Goal: Task Accomplishment & Management: Manage account settings

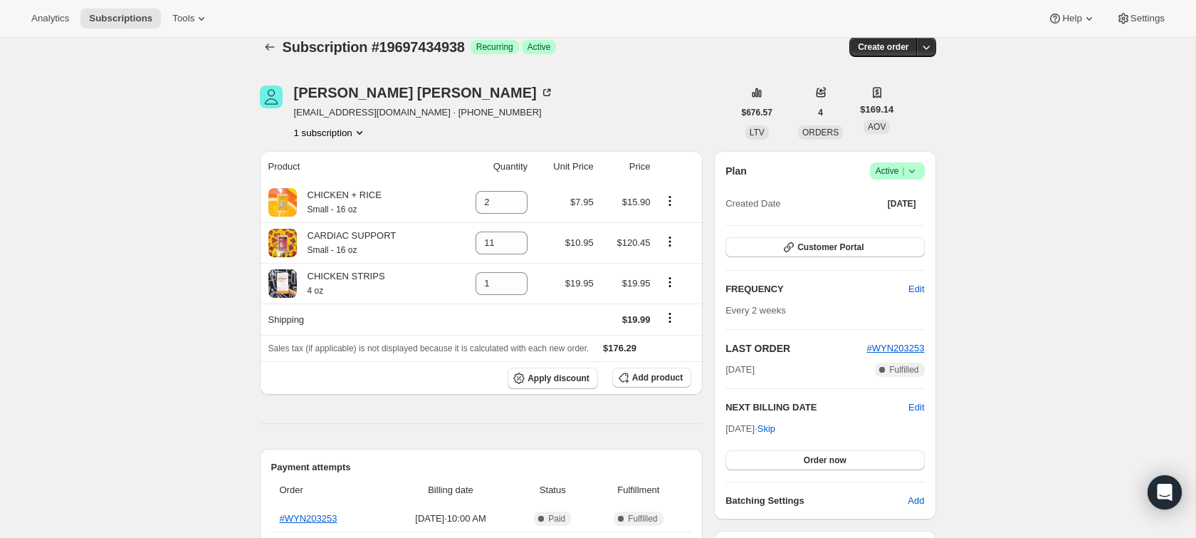
scroll to position [21, 0]
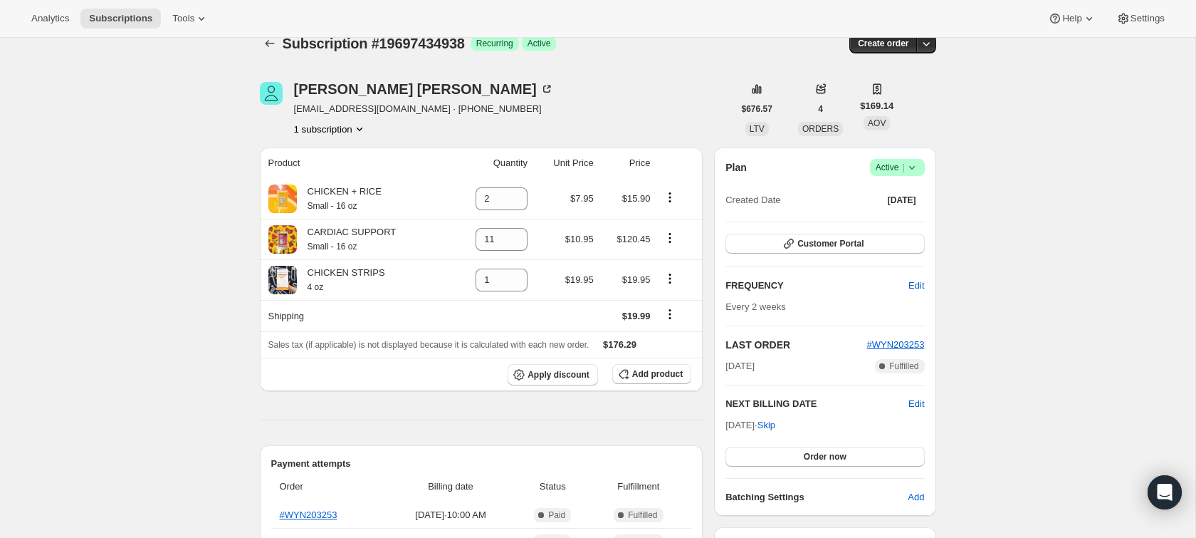
click at [335, 129] on button "1 subscription" at bounding box center [330, 129] width 73 height 14
click at [635, 375] on span "Add product" at bounding box center [657, 373] width 51 height 11
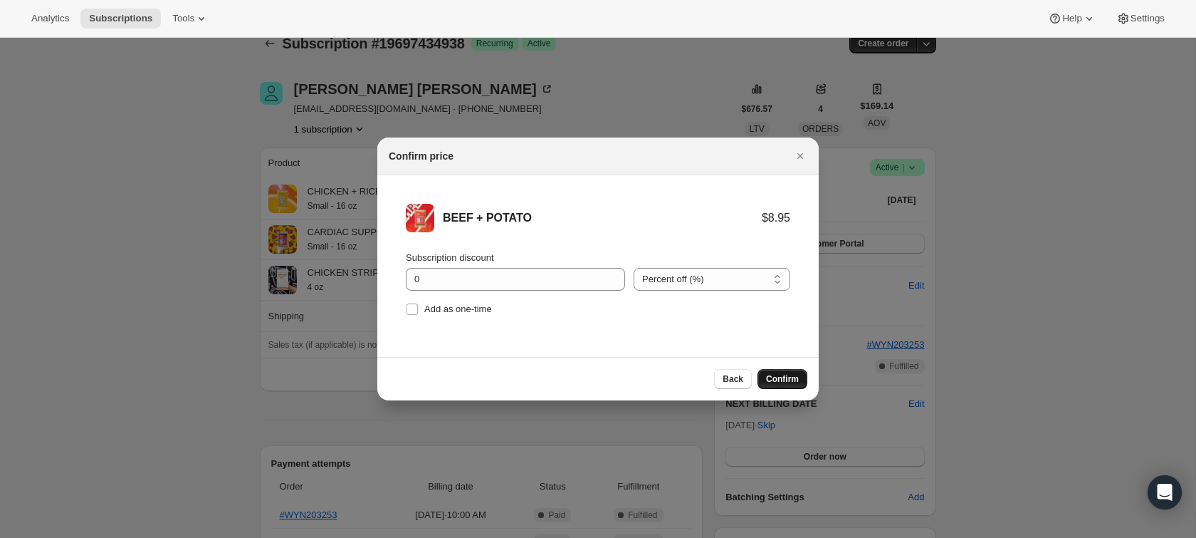
click at [767, 370] on button "Confirm" at bounding box center [783, 379] width 50 height 20
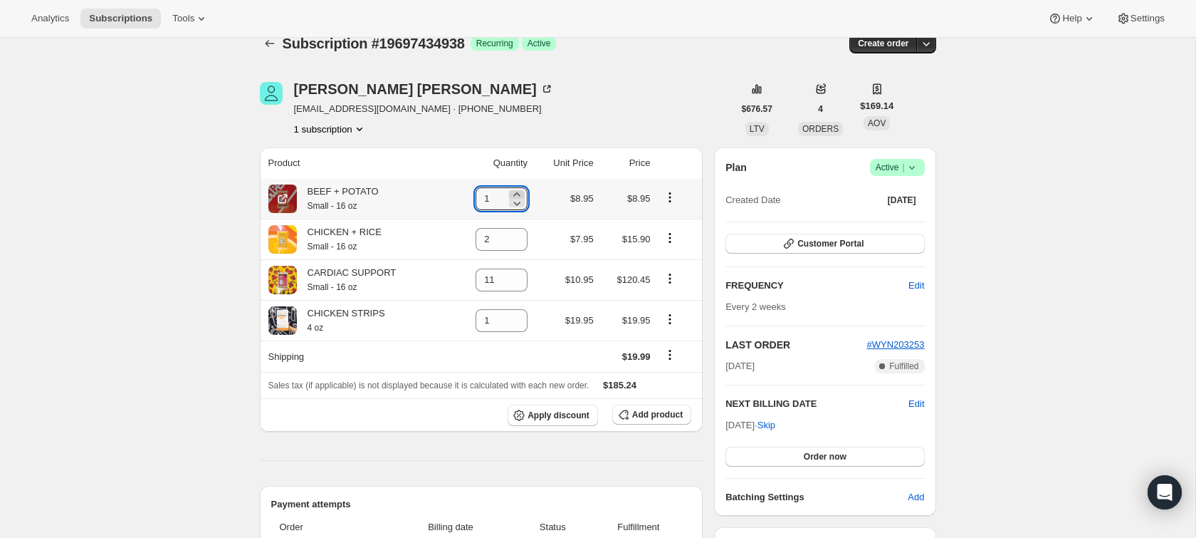
click at [513, 192] on icon at bounding box center [517, 194] width 14 height 14
type input "2"
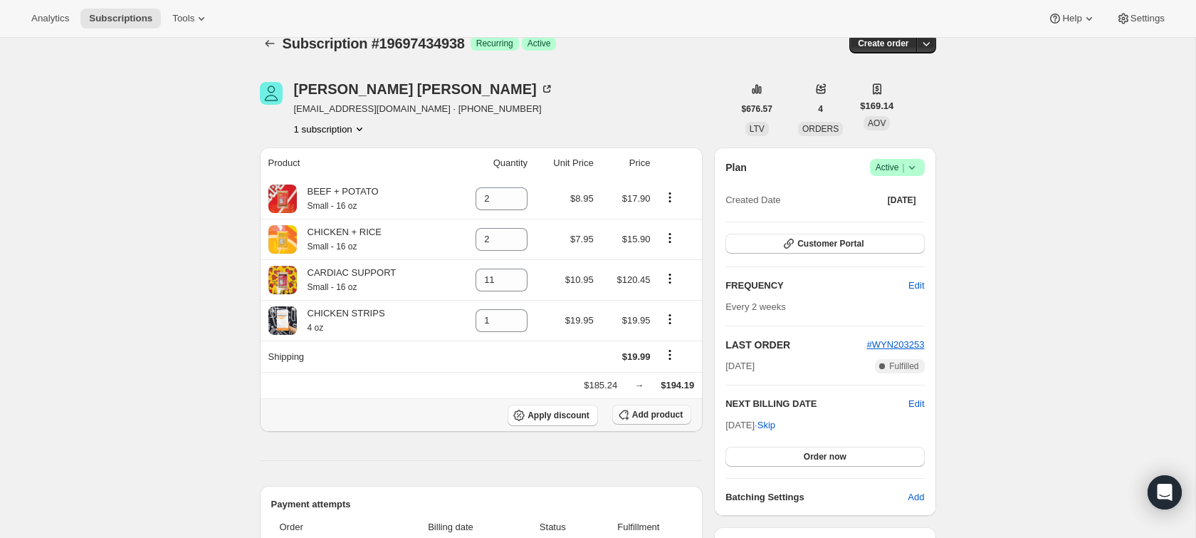
click at [639, 417] on span "Add product" at bounding box center [657, 414] width 51 height 11
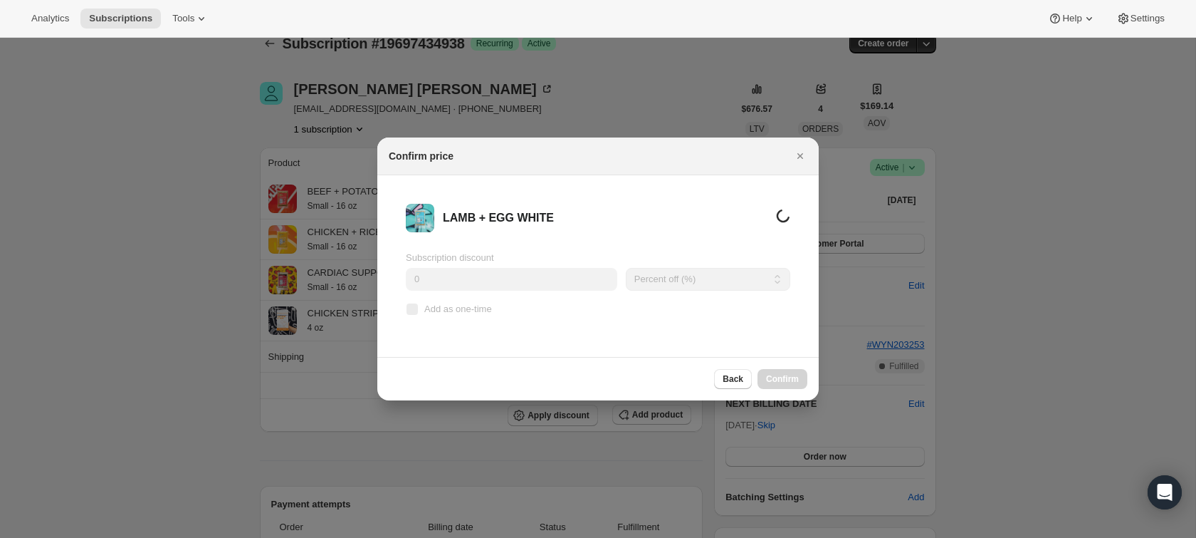
scroll to position [0, 0]
click at [778, 374] on span "Confirm" at bounding box center [782, 378] width 33 height 11
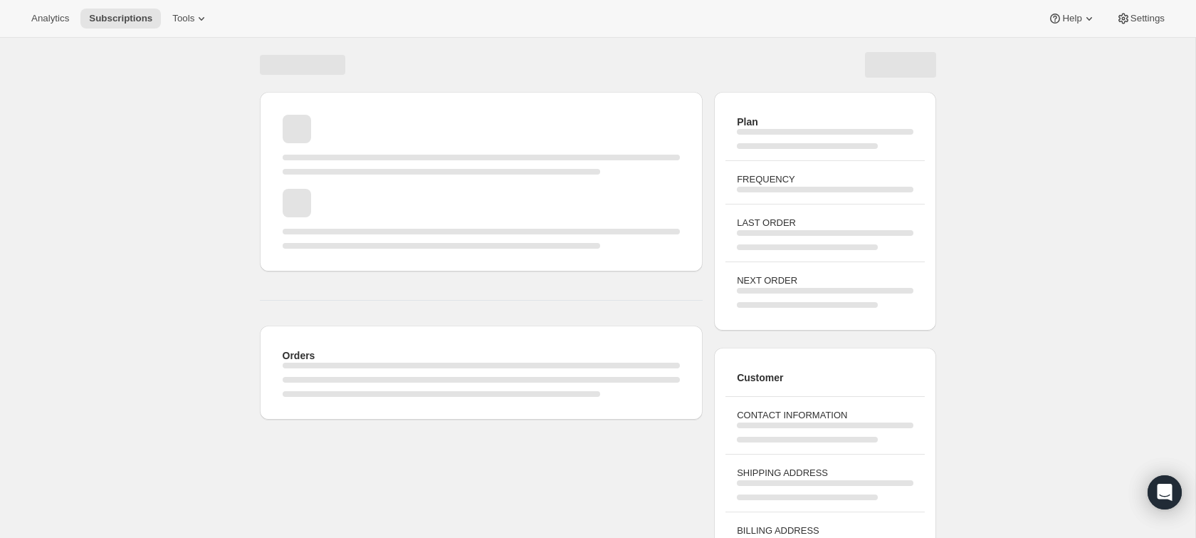
scroll to position [21, 0]
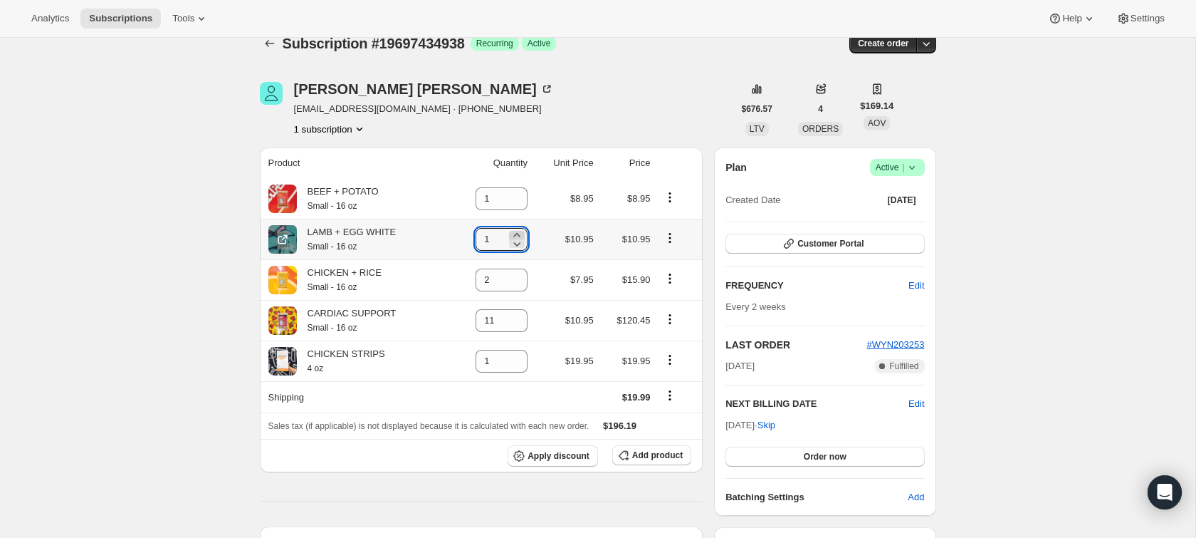
click at [513, 234] on icon at bounding box center [517, 235] width 14 height 14
type input "2"
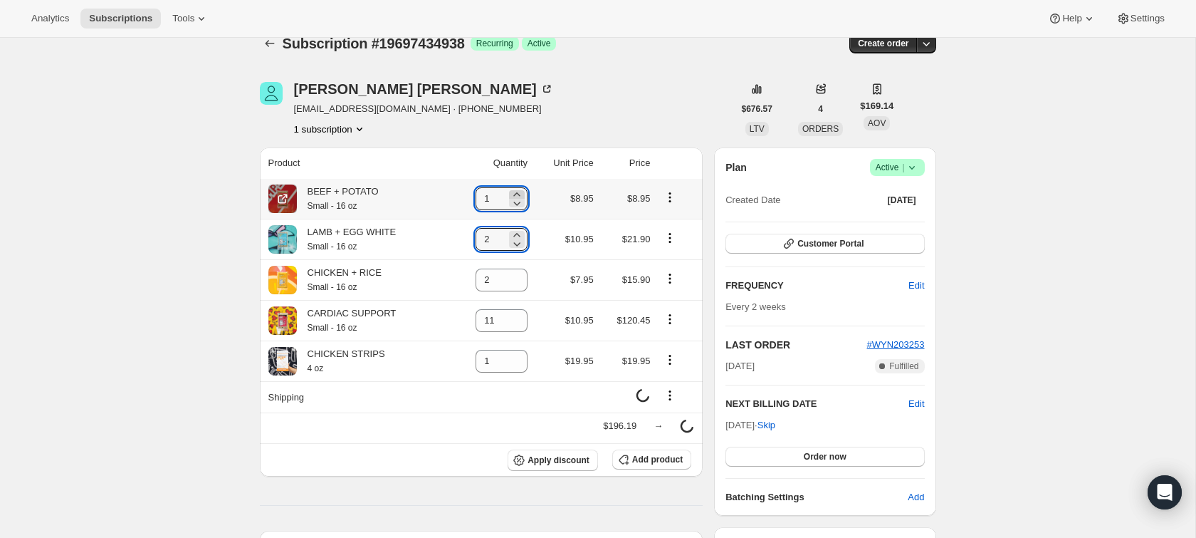
click at [513, 192] on icon at bounding box center [516, 194] width 6 height 4
type input "2"
click at [582, 117] on div "[PERSON_NAME] [EMAIL_ADDRESS][DOMAIN_NAME] · [PHONE_NUMBER] 1 subscription" at bounding box center [497, 109] width 474 height 54
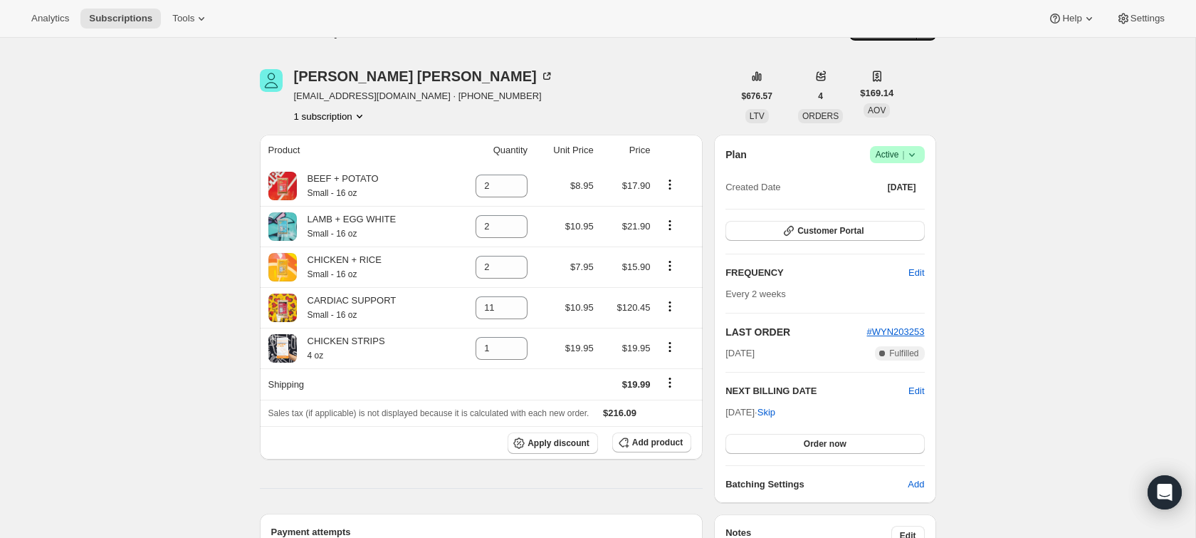
scroll to position [33, 0]
click at [598, 41] on div "Subscription #19697434938. This page is ready Subscription #19697434938 Success…" at bounding box center [598, 32] width 677 height 54
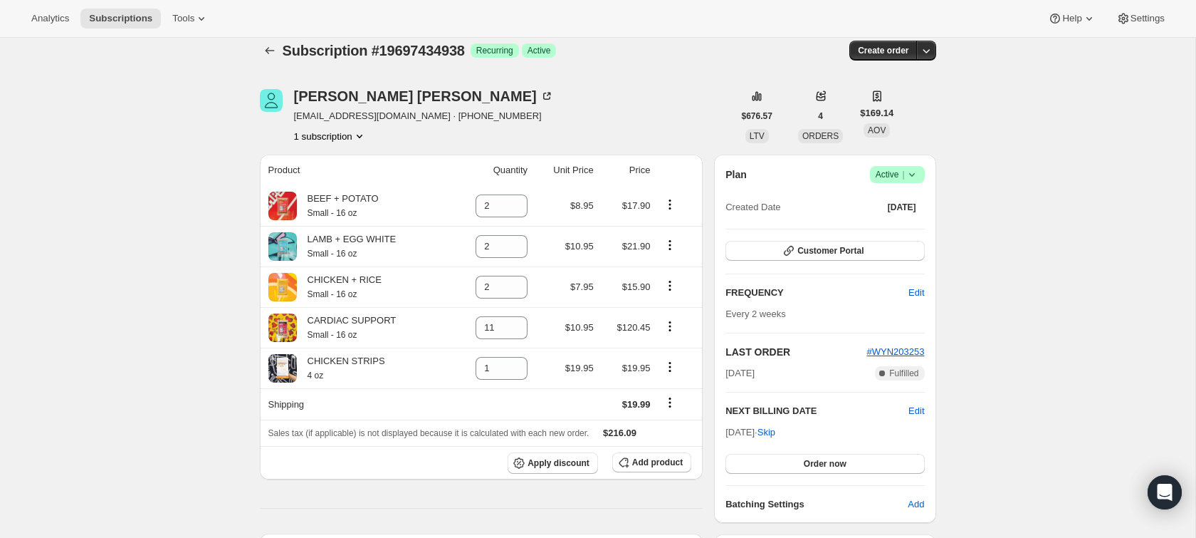
scroll to position [0, 0]
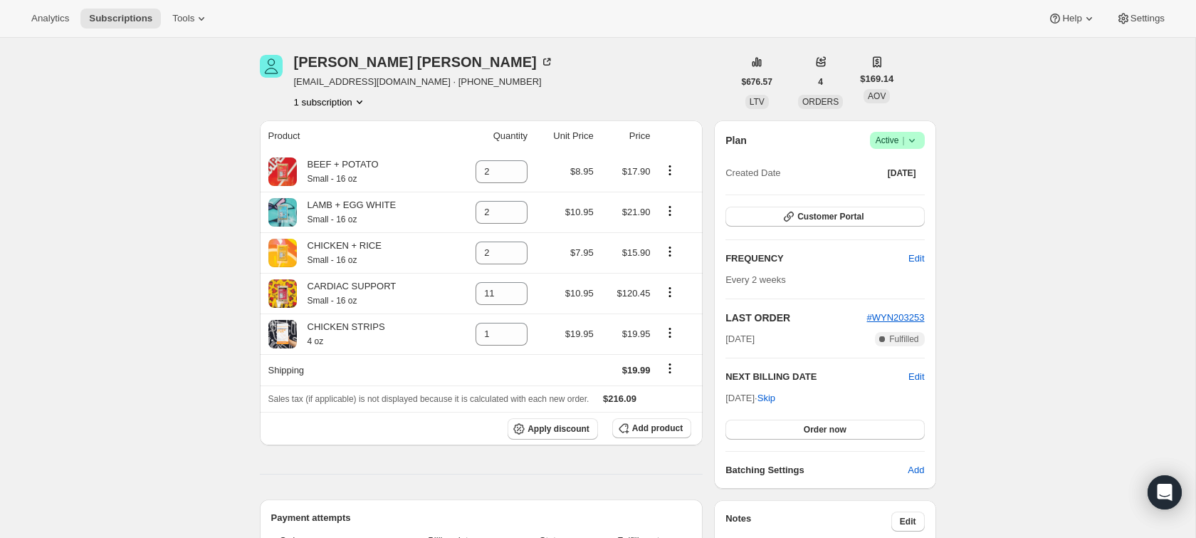
scroll to position [49, 0]
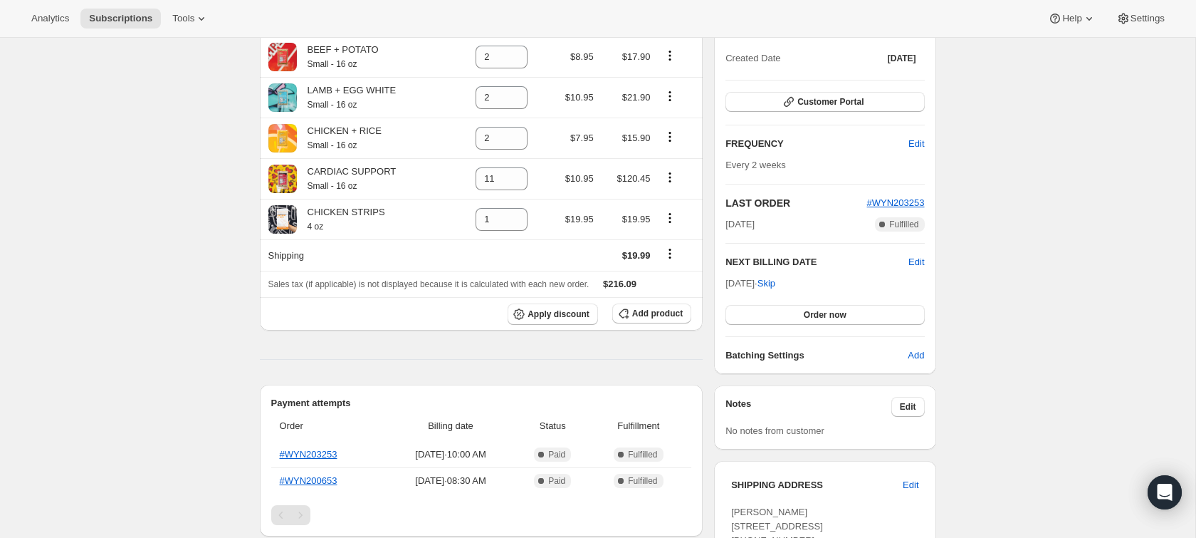
scroll to position [58, 0]
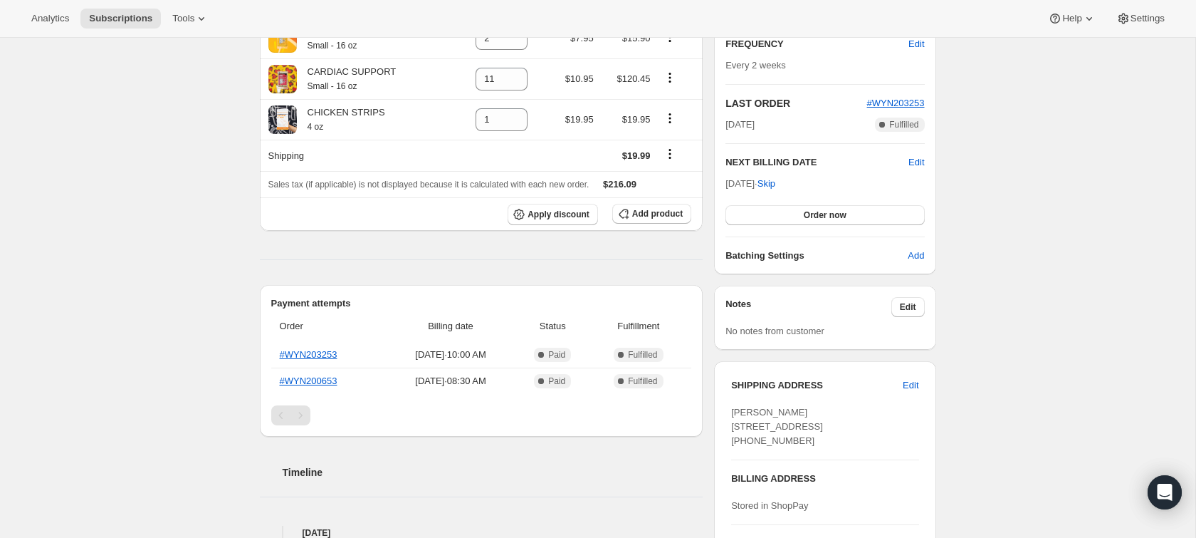
scroll to position [186, 0]
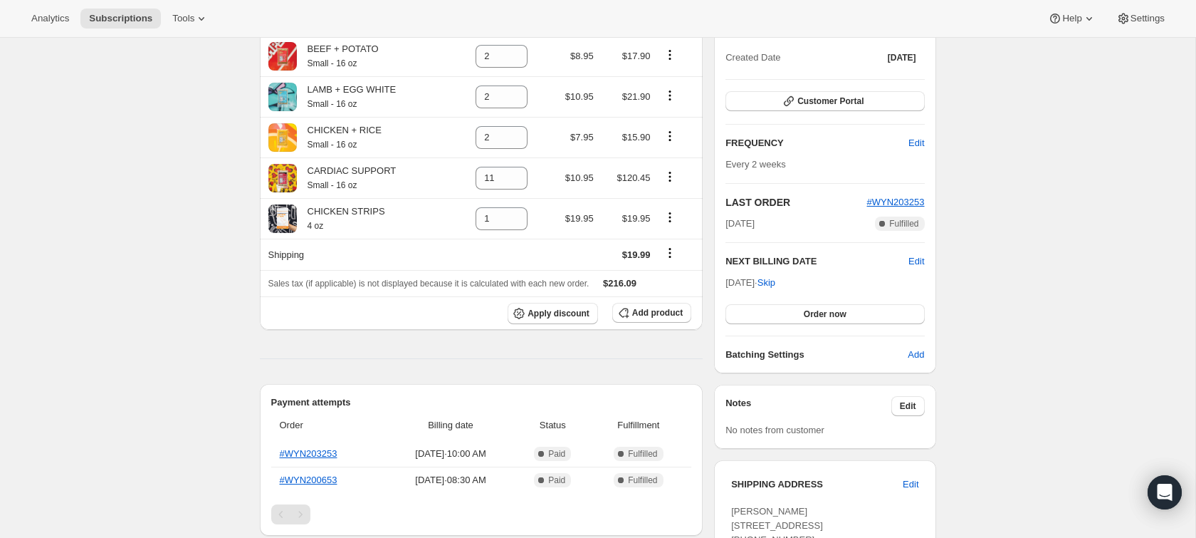
scroll to position [143, 0]
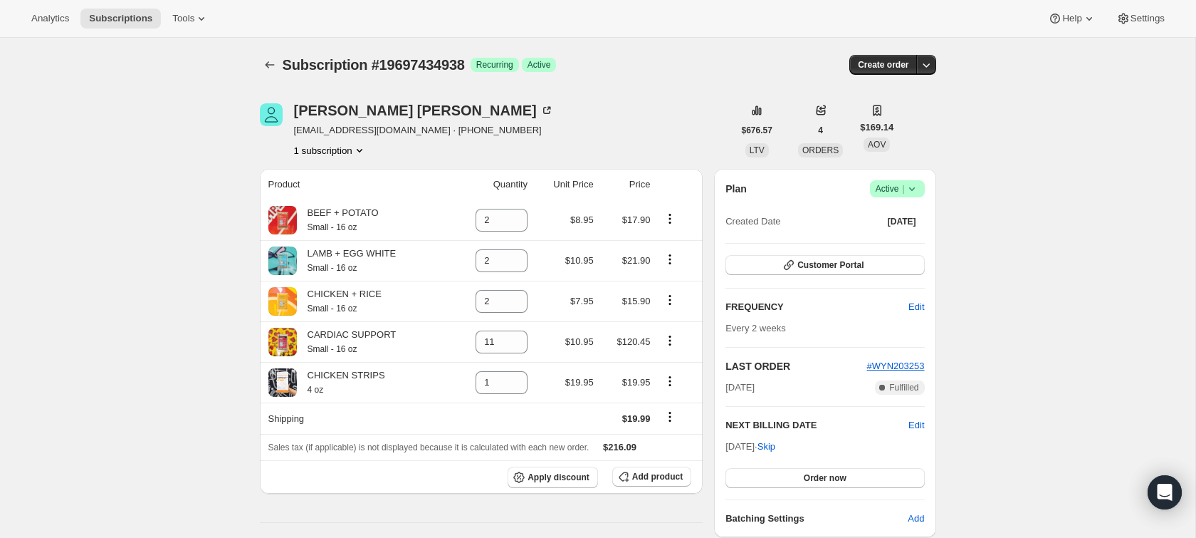
scroll to position [6, 0]
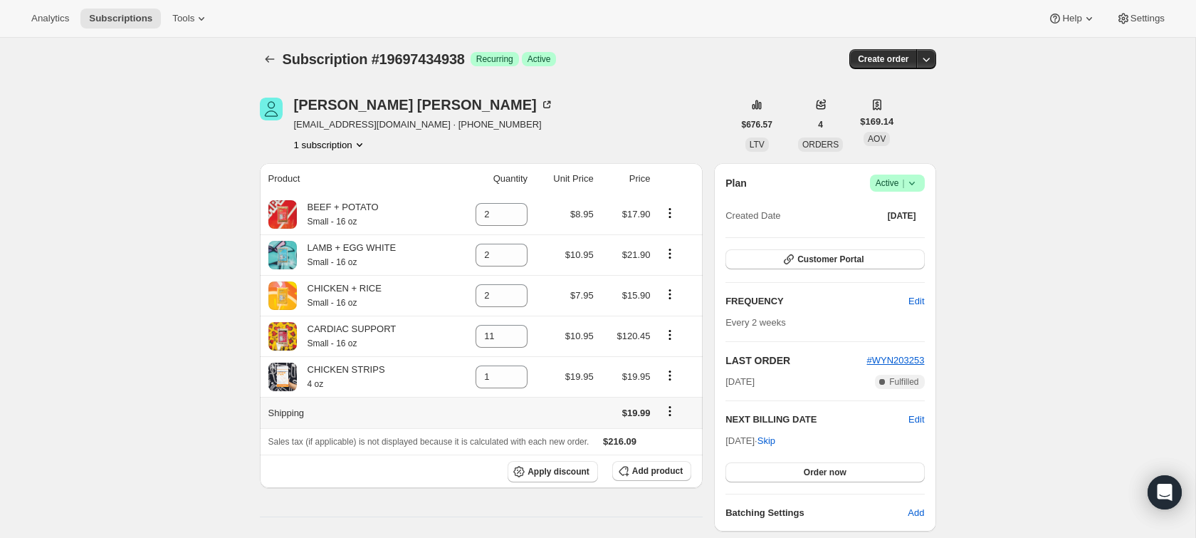
click at [677, 408] on icon "Shipping actions" at bounding box center [670, 411] width 14 height 14
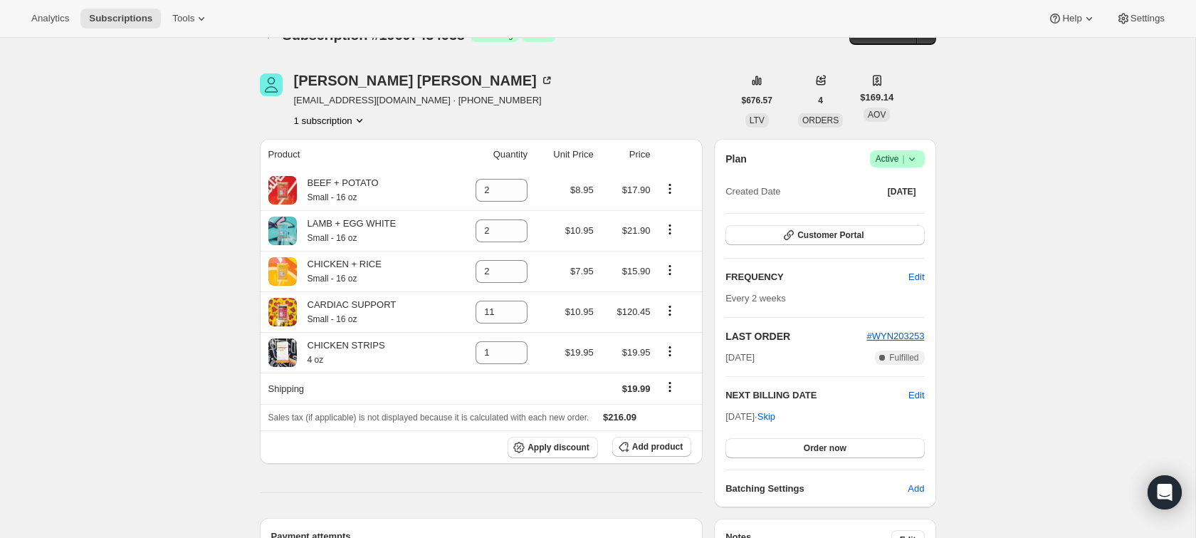
scroll to position [32, 0]
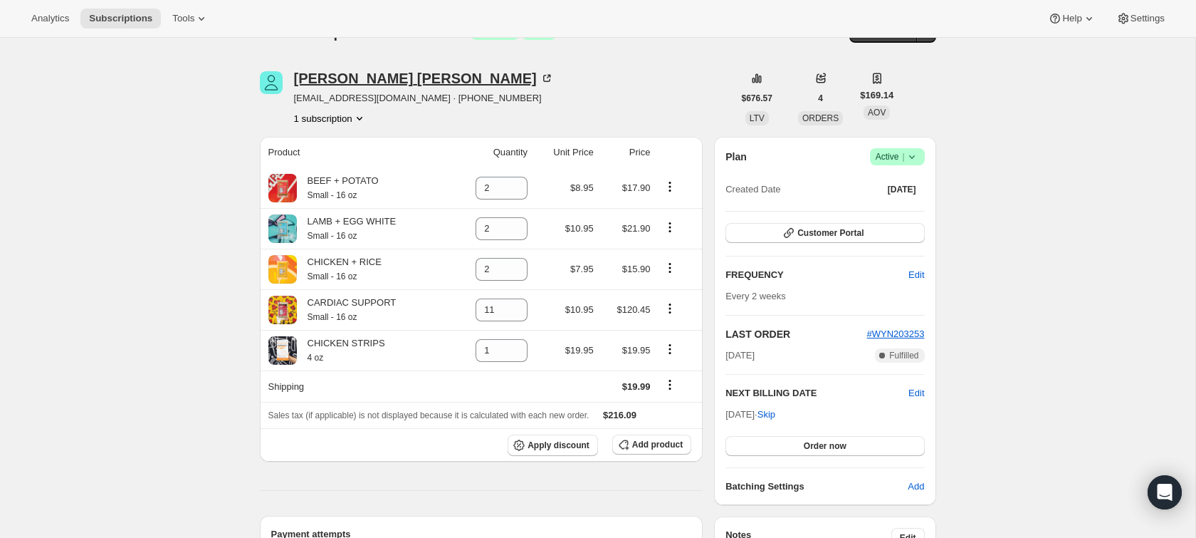
click at [345, 79] on div "[PERSON_NAME]" at bounding box center [424, 78] width 260 height 14
